Goal: Check status: Check status

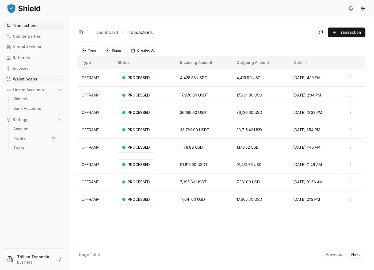
click at [37, 79] on link "Wallet Scans" at bounding box center [34, 79] width 60 height 9
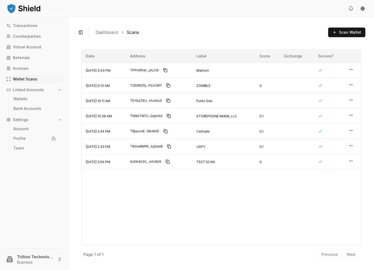
click at [35, 78] on p "Wallet Scans" at bounding box center [25, 79] width 24 height 4
click at [35, 27] on p "Transactions" at bounding box center [25, 26] width 25 height 4
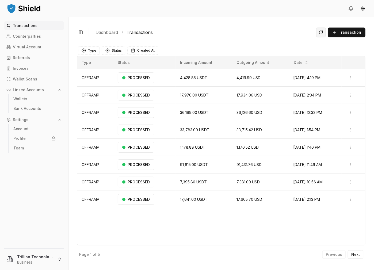
click at [321, 32] on button at bounding box center [321, 33] width 10 height 10
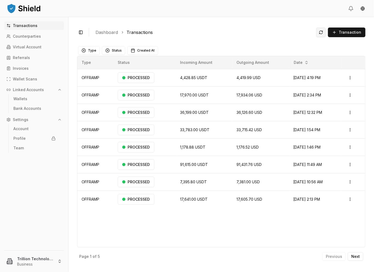
click at [326, 32] on button at bounding box center [321, 33] width 10 height 10
click at [322, 35] on button at bounding box center [321, 33] width 10 height 10
click at [323, 31] on button at bounding box center [321, 33] width 10 height 10
click at [220, 78] on td "61,632.44 USDT" at bounding box center [204, 77] width 56 height 17
click at [351, 77] on html "Transactions Counterparties Virtual Account Referrals Invoices Wallet Scans Lin…" at bounding box center [187, 136] width 374 height 272
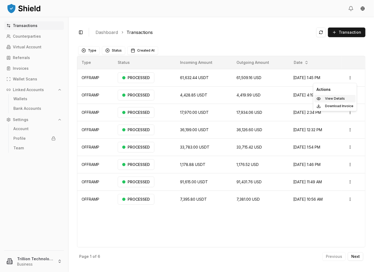
click at [330, 98] on p "View Details" at bounding box center [335, 98] width 20 height 3
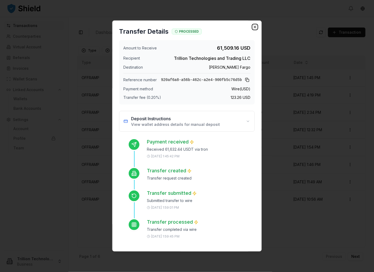
click at [253, 27] on icon "button" at bounding box center [255, 27] width 4 height 4
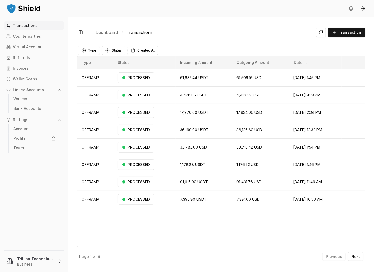
click at [128, 216] on div "Type Status Incoming Amount Outgoing Amount Date OFFRAMP PROCESSED 61,632.44 US…" at bounding box center [221, 152] width 288 height 192
click at [132, 77] on div "PROCESSED" at bounding box center [136, 77] width 37 height 11
click at [324, 32] on button at bounding box center [321, 33] width 10 height 10
